Goal: Information Seeking & Learning: Learn about a topic

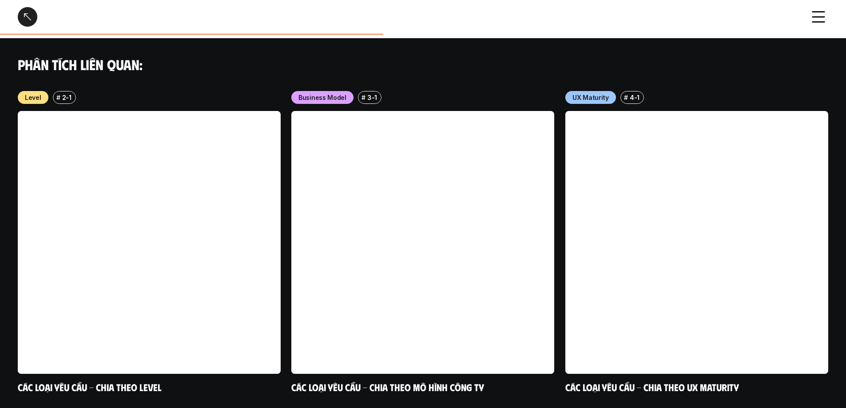
scroll to position [887, 0]
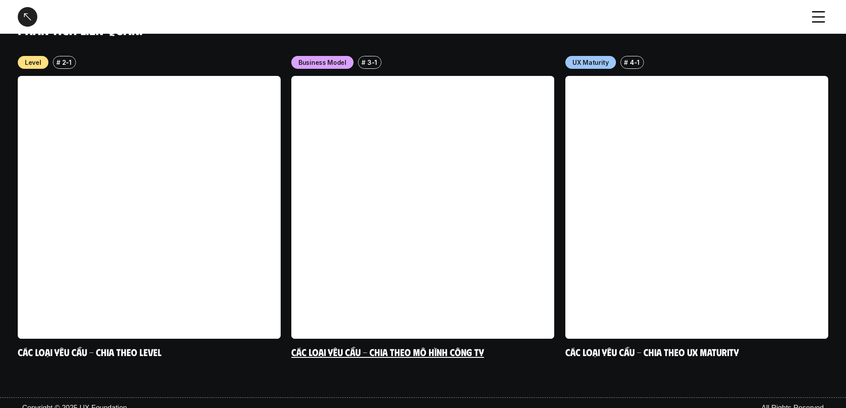
click at [381, 346] on link "Các loại yêu cầu - Chia theo mô hình công ty" at bounding box center [387, 352] width 193 height 12
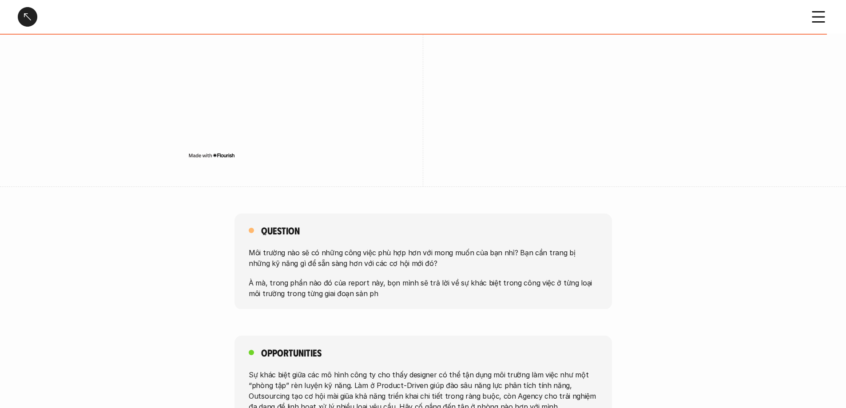
scroll to position [1778, 0]
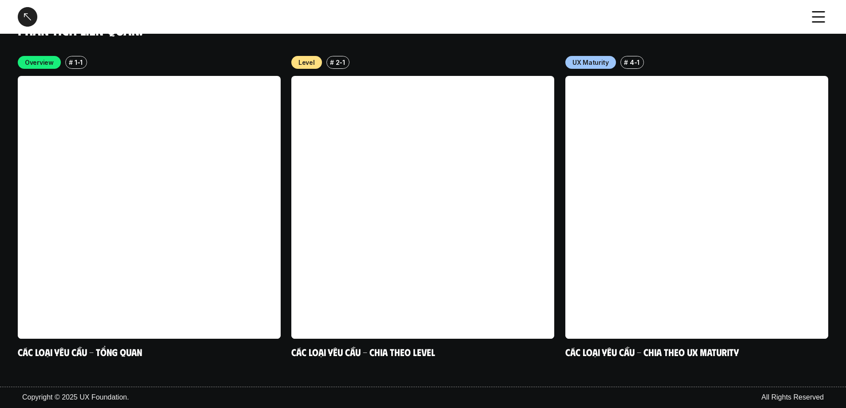
click at [559, 167] on div "Overview # 1-1 Các loại yêu cầu - Tổng quan Level # 2-1 Các loại yêu cầu - Chia…" at bounding box center [423, 216] width 846 height 320
click at [443, 173] on link at bounding box center [422, 207] width 263 height 263
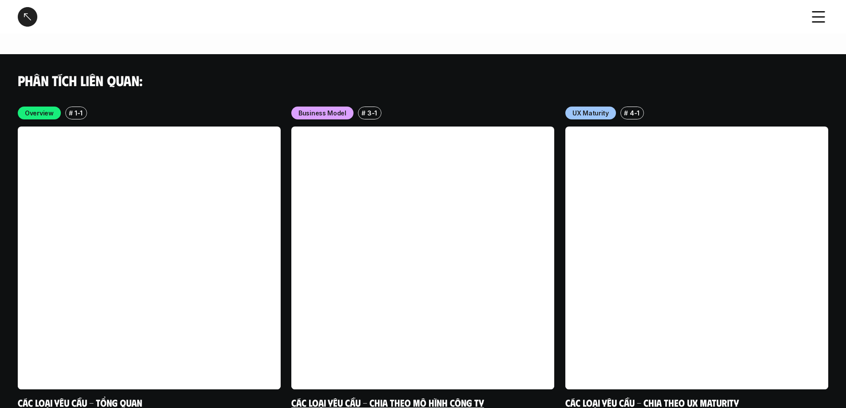
scroll to position [2551, 0]
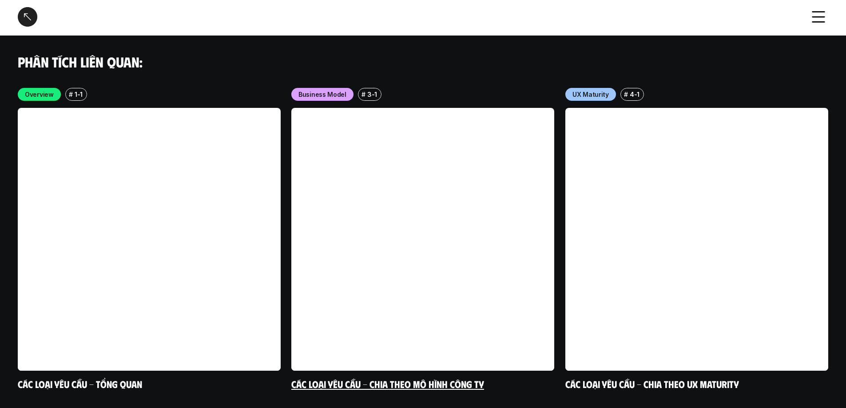
click at [414, 150] on link at bounding box center [422, 239] width 263 height 263
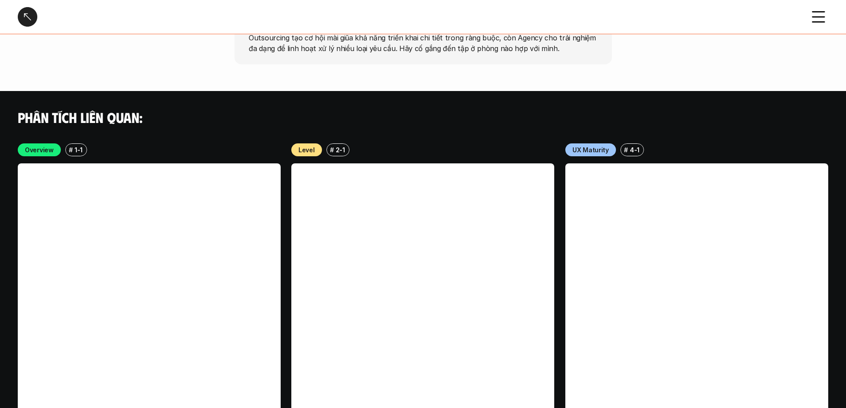
scroll to position [1778, 0]
